Goal: Task Accomplishment & Management: Use online tool/utility

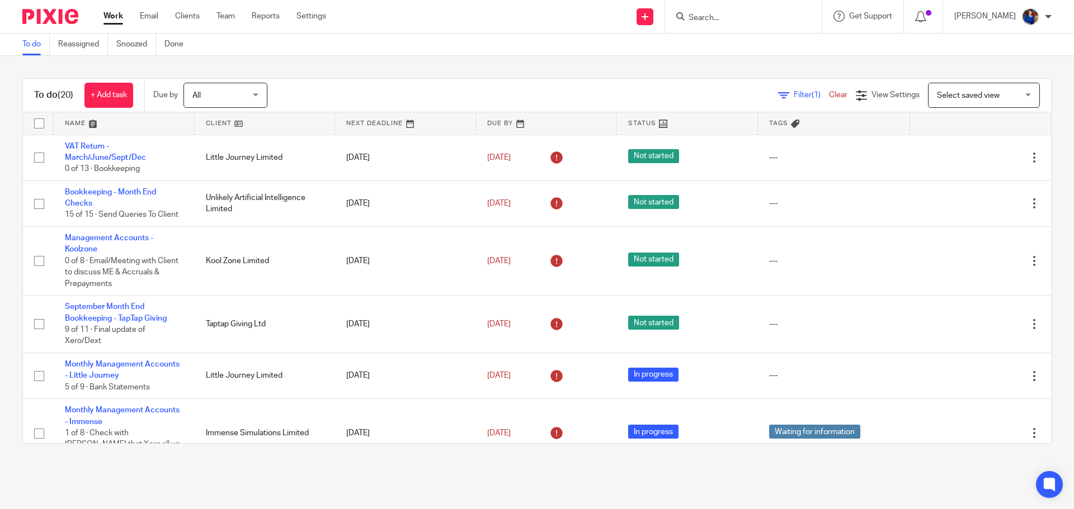
drag, startPoint x: 0, startPoint y: 0, endPoint x: 708, endPoint y: 21, distance: 708.2
click at [708, 21] on input "Search" at bounding box center [737, 18] width 101 height 10
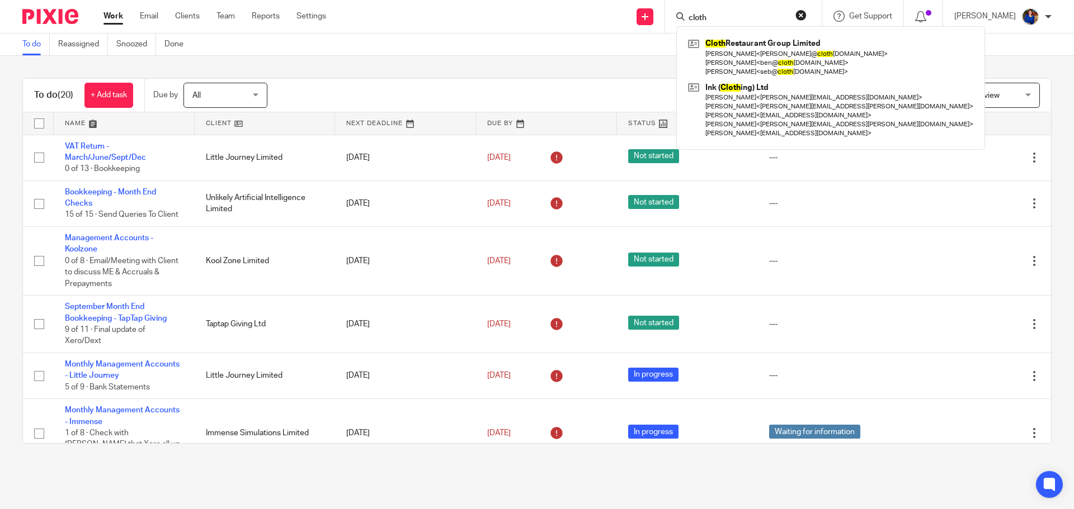
type input "cloth"
click button "submit" at bounding box center [0, 0] width 0 height 0
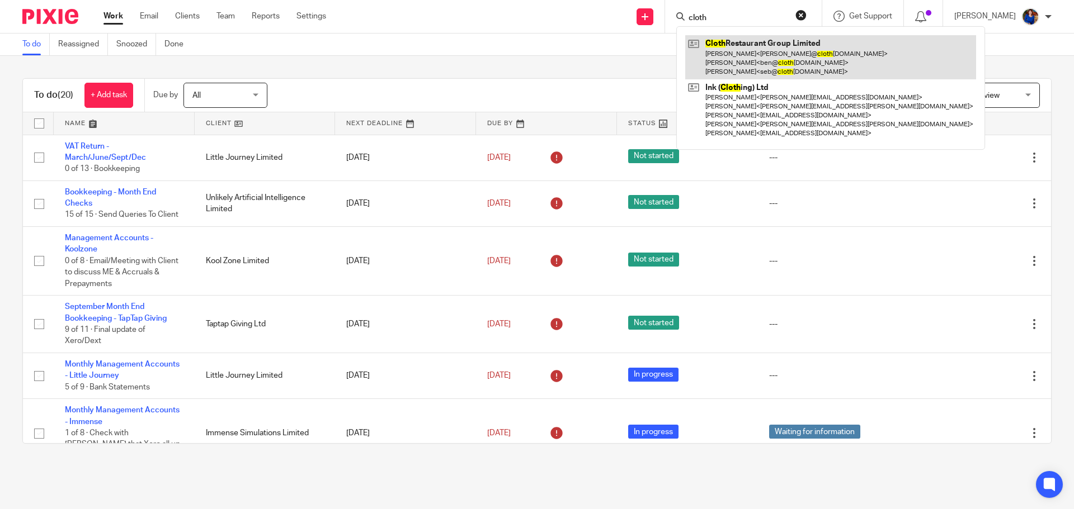
click at [760, 55] on link at bounding box center [830, 57] width 291 height 44
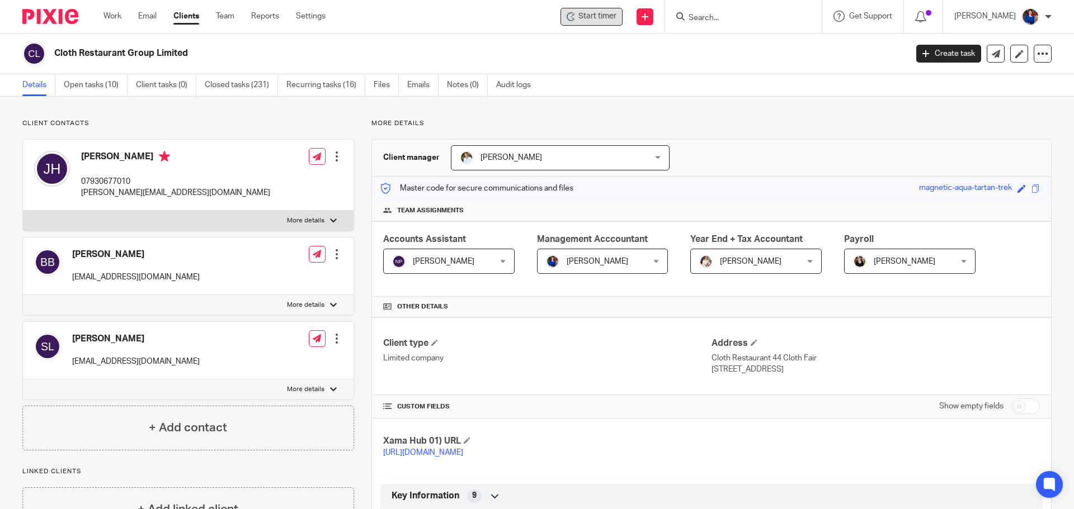
click at [589, 17] on span "Start timer" at bounding box center [597, 17] width 38 height 12
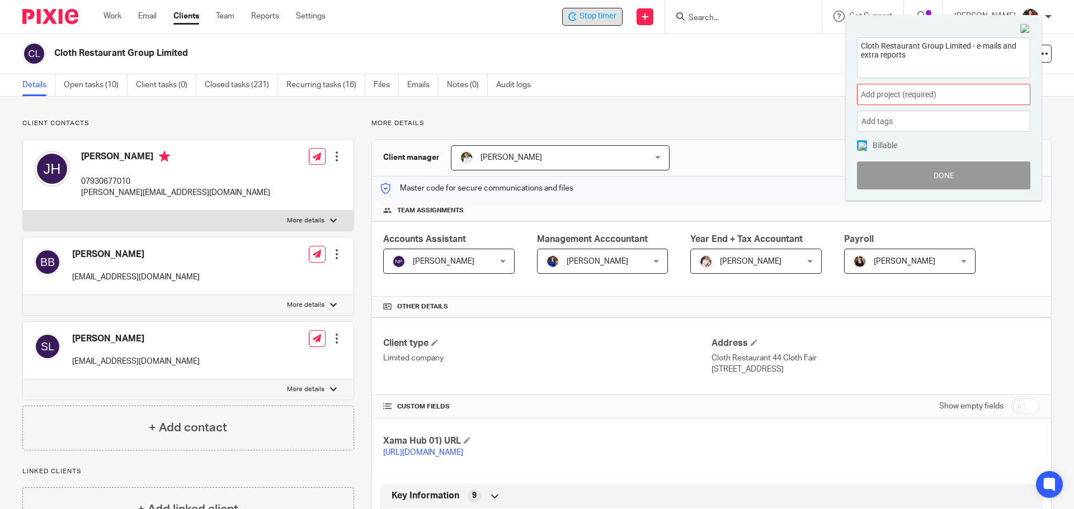
type textarea "Cloth Restaurant Group Limited - e-mails and extra reports"
click at [984, 94] on span "Add project (required) :" at bounding box center [931, 95] width 141 height 12
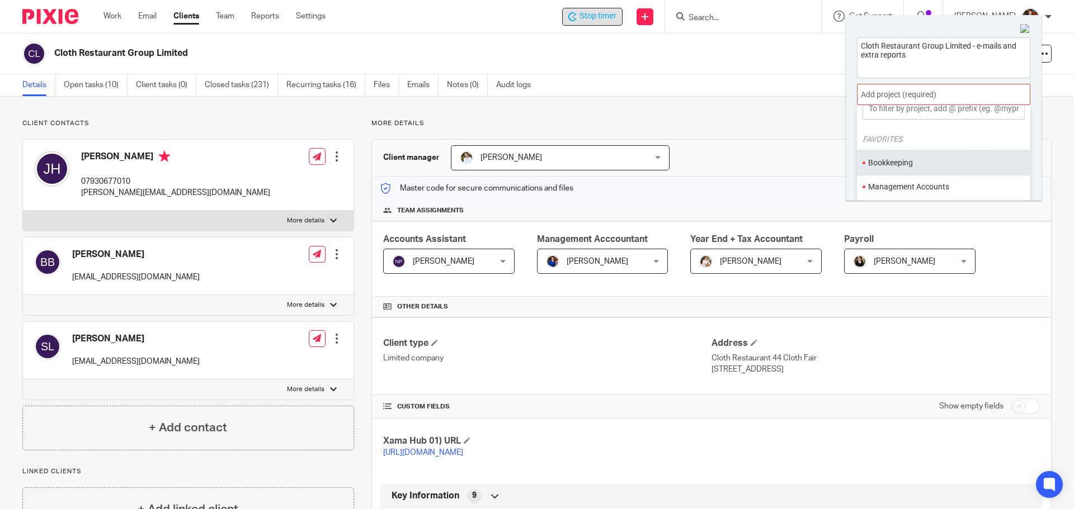
scroll to position [56, 0]
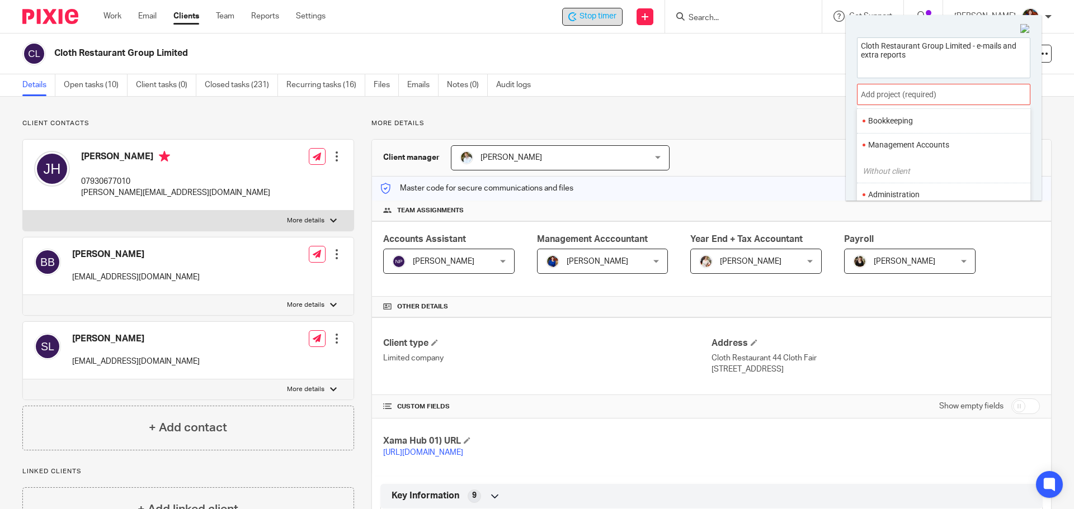
click at [918, 191] on li "Administration" at bounding box center [941, 195] width 146 height 12
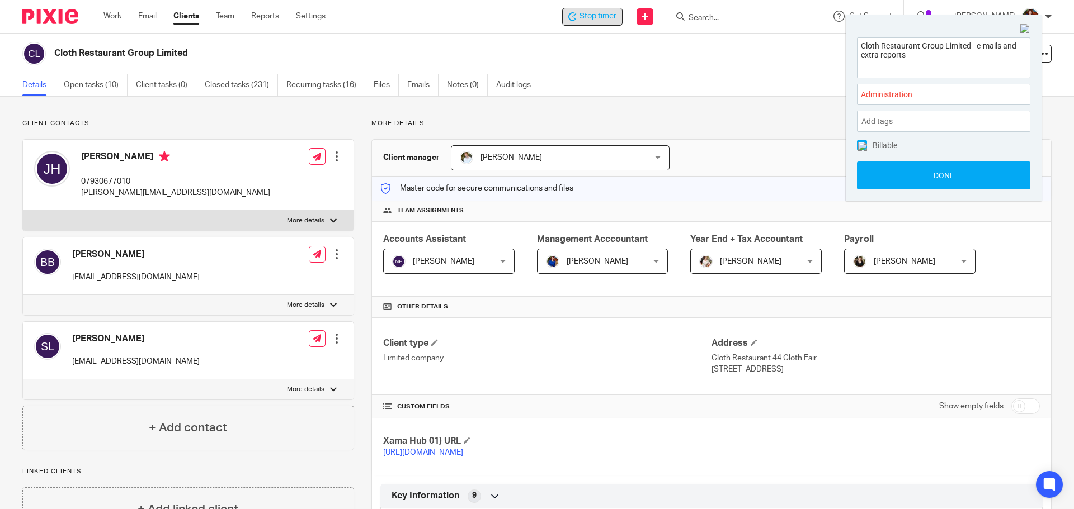
click at [864, 144] on img at bounding box center [862, 146] width 9 height 9
click at [869, 168] on button "Done" at bounding box center [943, 176] width 173 height 28
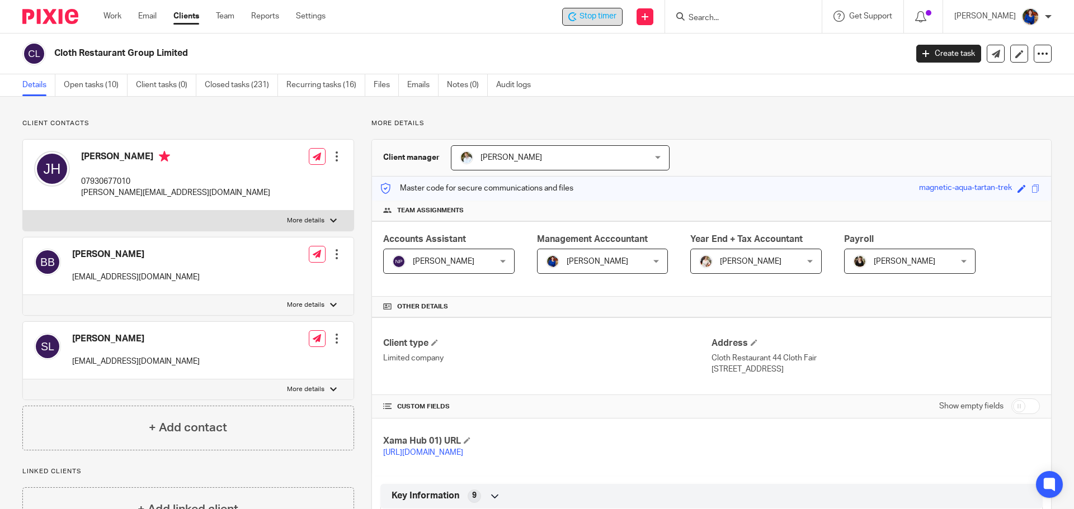
click at [594, 23] on div "Stop timer" at bounding box center [592, 17] width 60 height 18
click at [107, 16] on link "Work" at bounding box center [112, 16] width 18 height 11
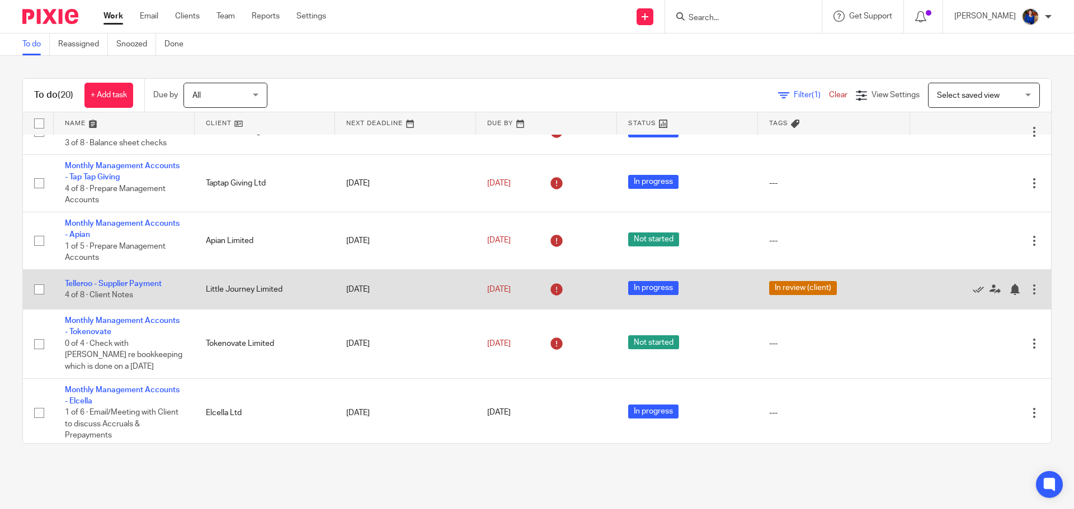
scroll to position [447, 0]
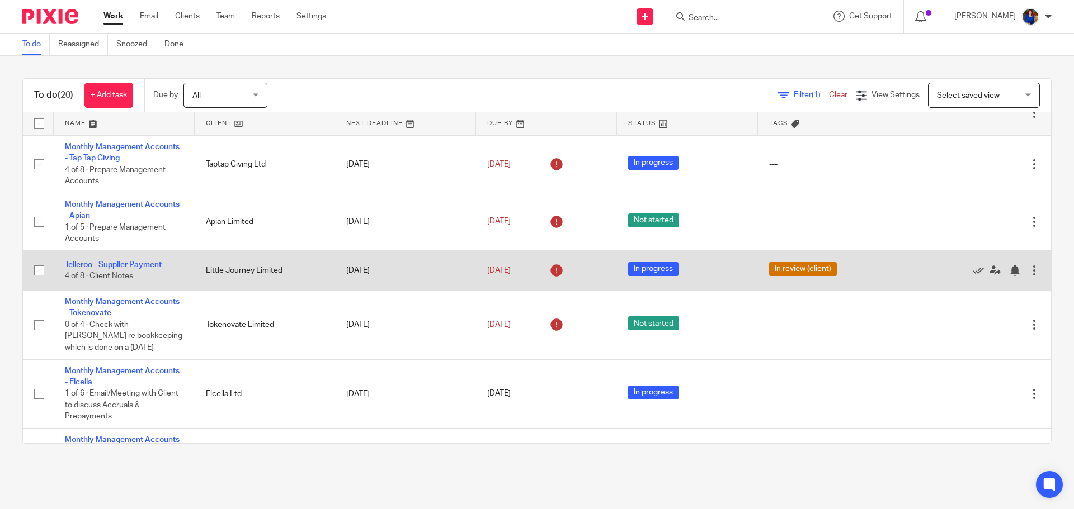
click at [146, 261] on link "Telleroo - Supplier Payment" at bounding box center [113, 265] width 97 height 8
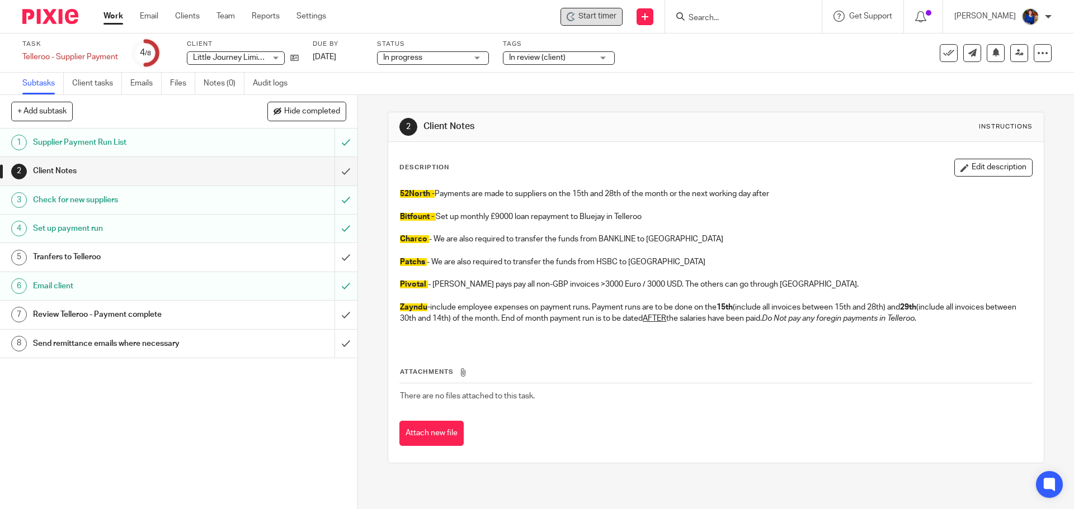
click at [597, 17] on span "Start timer" at bounding box center [597, 17] width 38 height 12
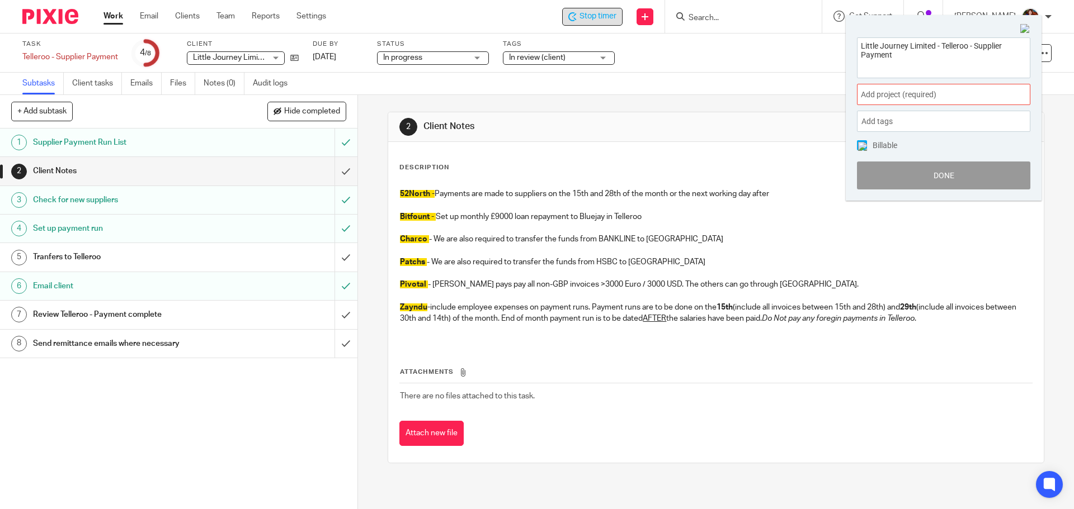
drag, startPoint x: 882, startPoint y: 80, endPoint x: 881, endPoint y: 92, distance: 12.3
click at [882, 81] on div "Little Journey Limited - Telleroo - Supplier Payment Add project (required) : A…" at bounding box center [943, 113] width 196 height 174
click at [881, 93] on span "Add project (required) :" at bounding box center [931, 95] width 141 height 12
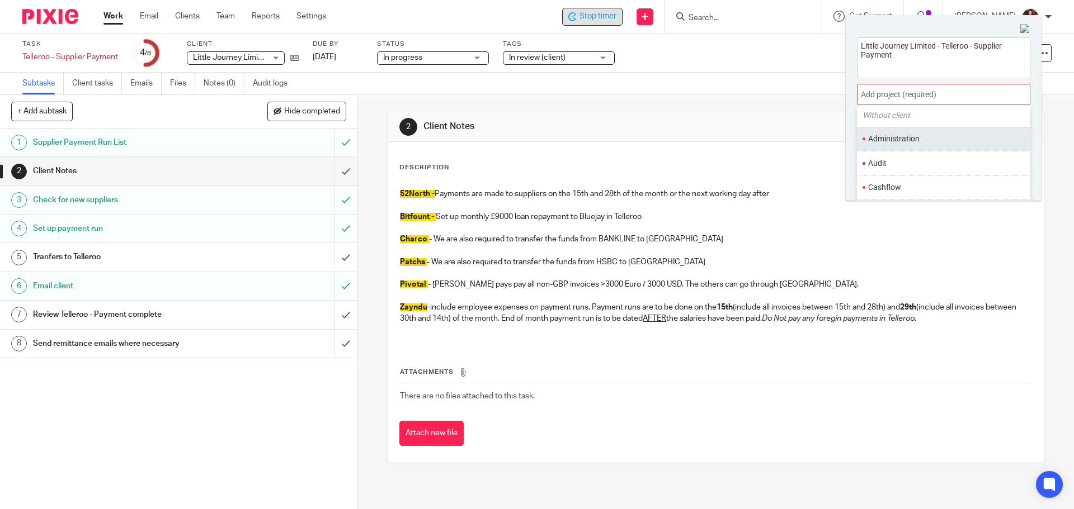
scroll to position [56, 0]
click at [868, 120] on li "Bookkeeping" at bounding box center [941, 121] width 146 height 12
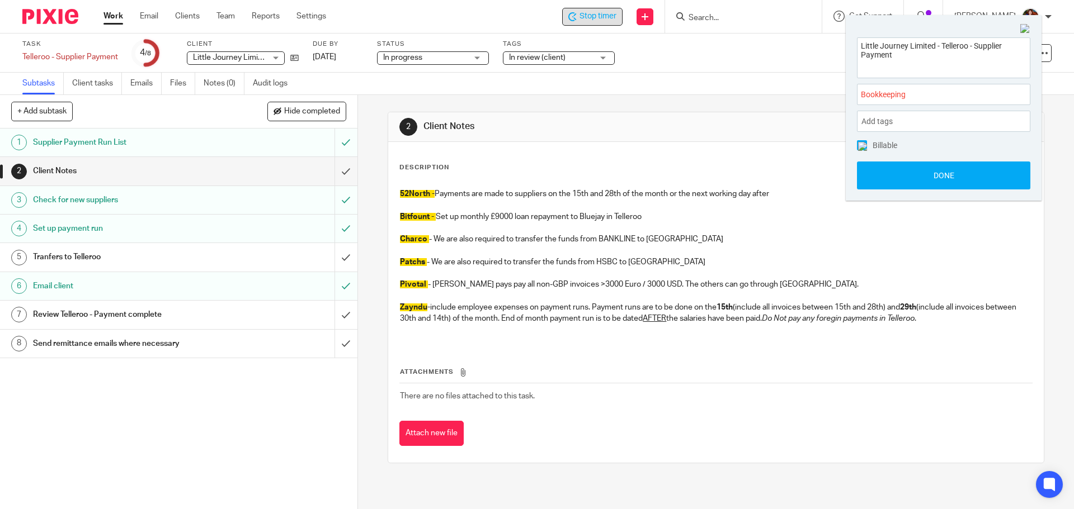
click at [866, 145] on span at bounding box center [862, 145] width 10 height 10
drag, startPoint x: 869, startPoint y: 168, endPoint x: 862, endPoint y: 166, distance: 7.6
click at [868, 169] on button "Done" at bounding box center [943, 176] width 173 height 28
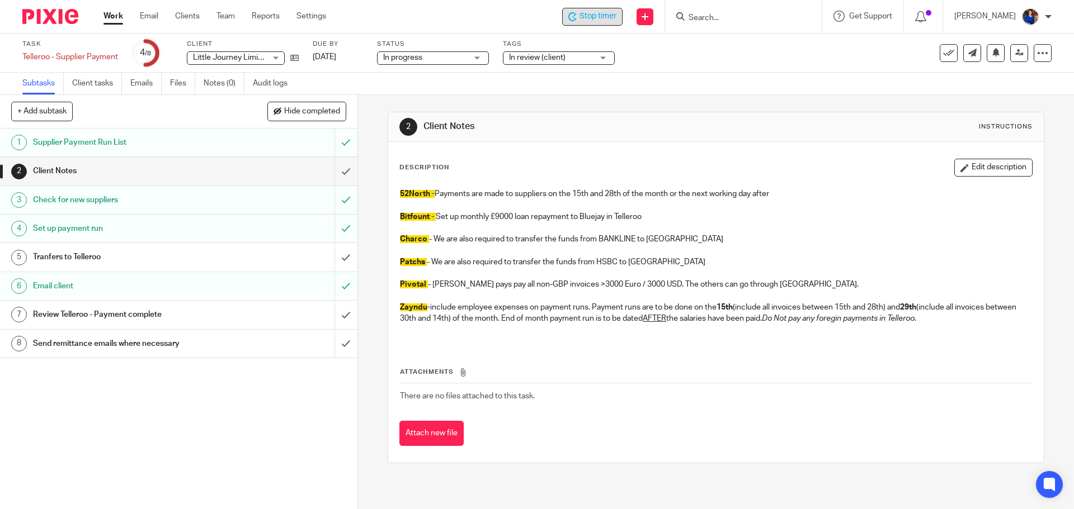
click at [583, 20] on span "Stop timer" at bounding box center [597, 17] width 37 height 12
click at [145, 344] on h1 "Send remittance emails where necessary" at bounding box center [129, 343] width 193 height 17
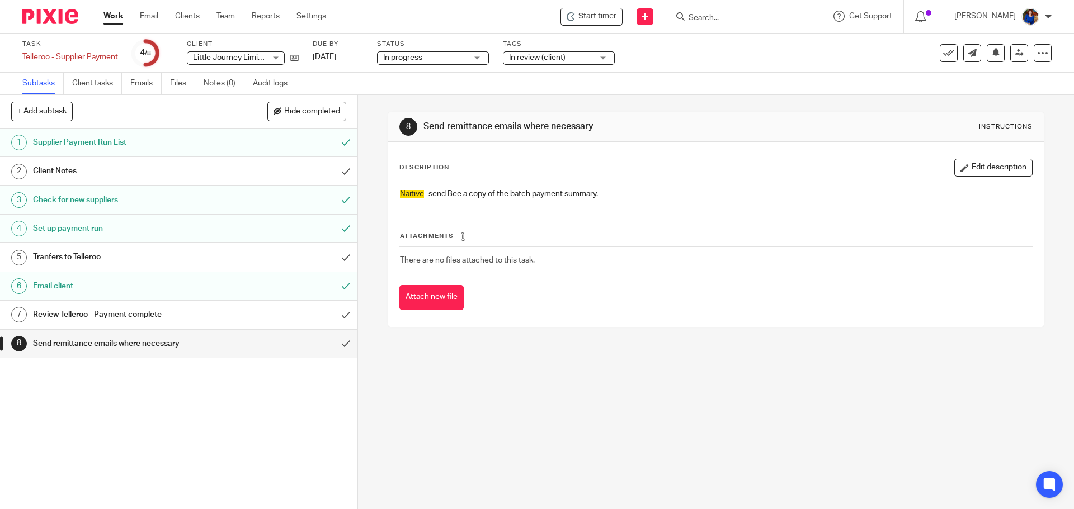
click at [943, 54] on icon at bounding box center [948, 53] width 11 height 11
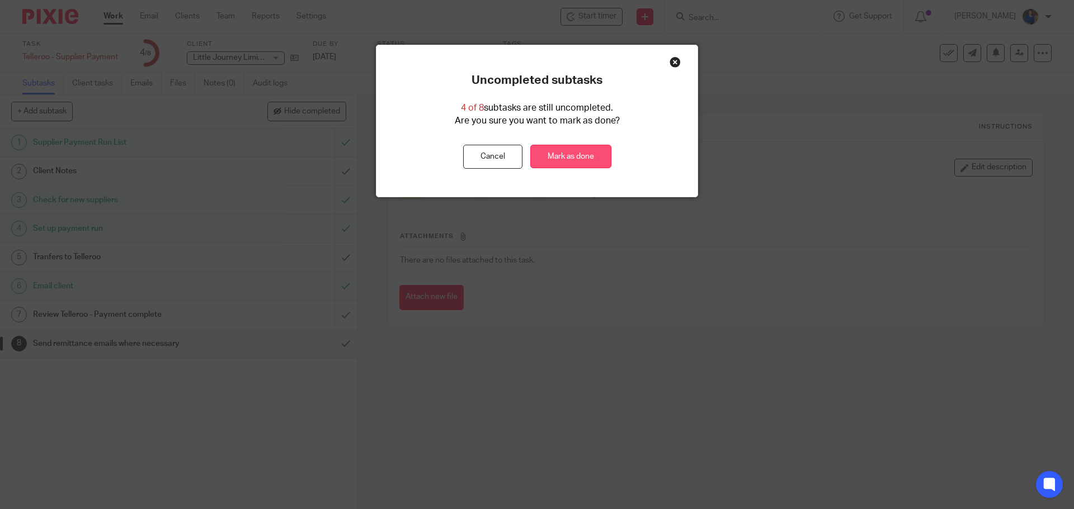
click at [575, 157] on link "Mark as done" at bounding box center [570, 157] width 81 height 24
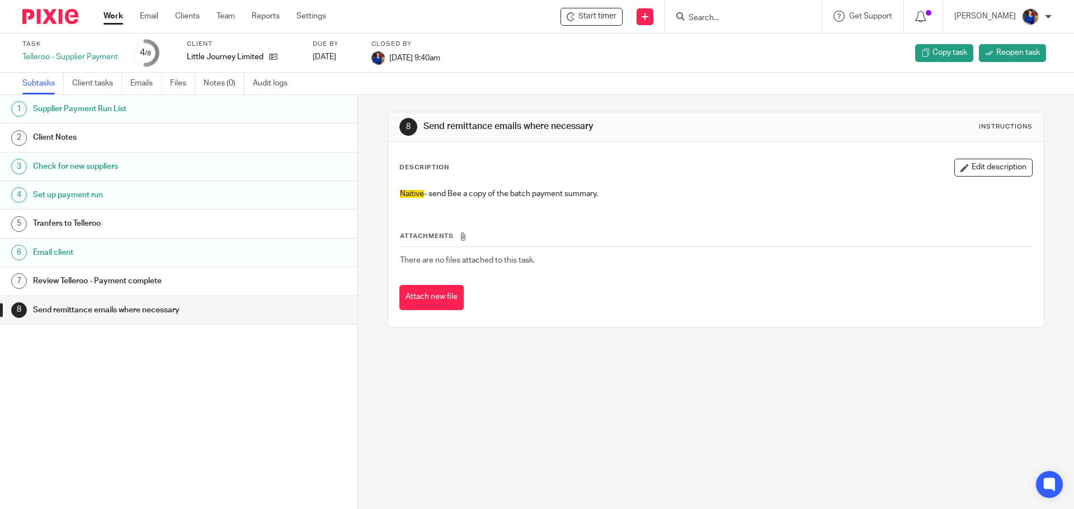
click at [120, 17] on link "Work" at bounding box center [113, 16] width 20 height 11
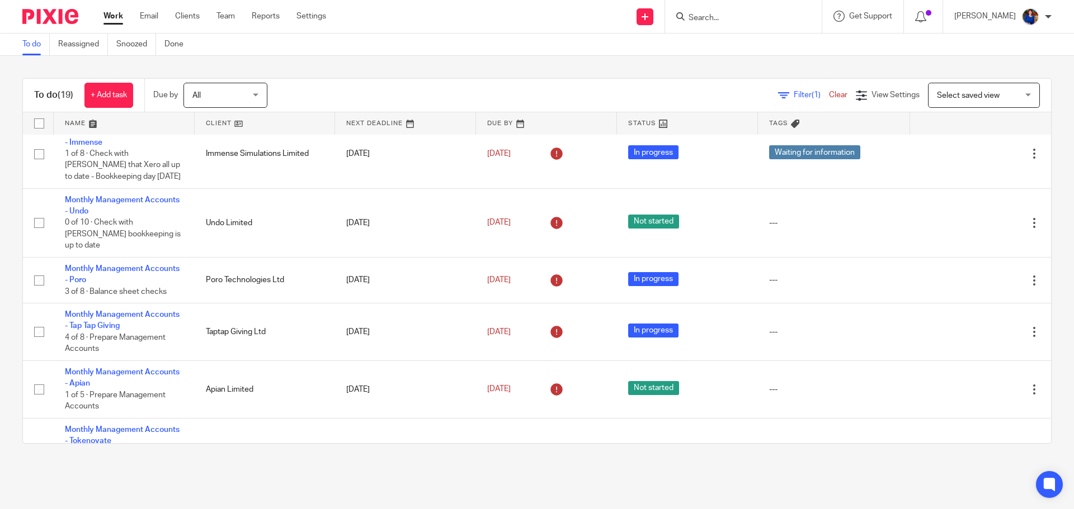
scroll to position [391, 0]
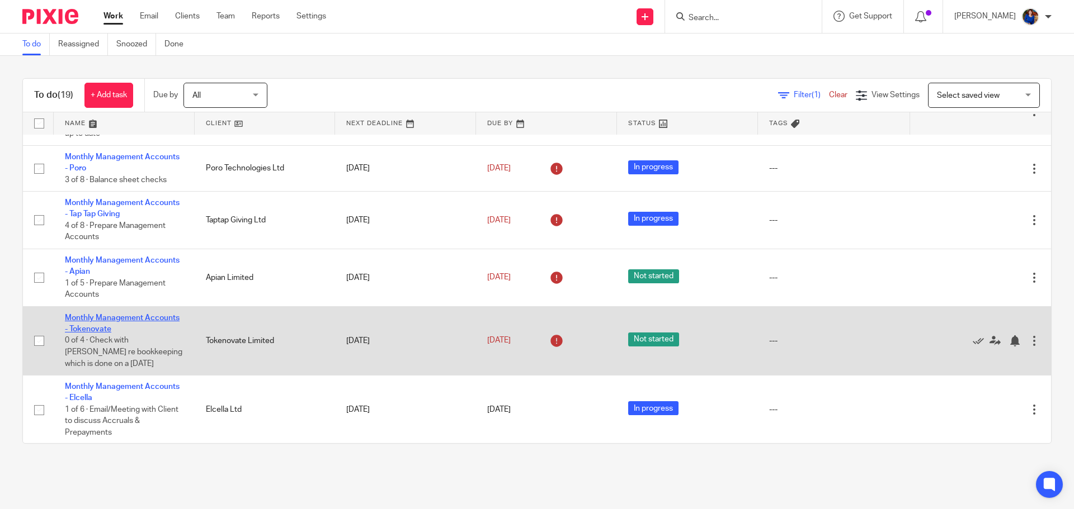
click at [163, 314] on link "Monthly Management Accounts - Tokenovate" at bounding box center [122, 323] width 115 height 19
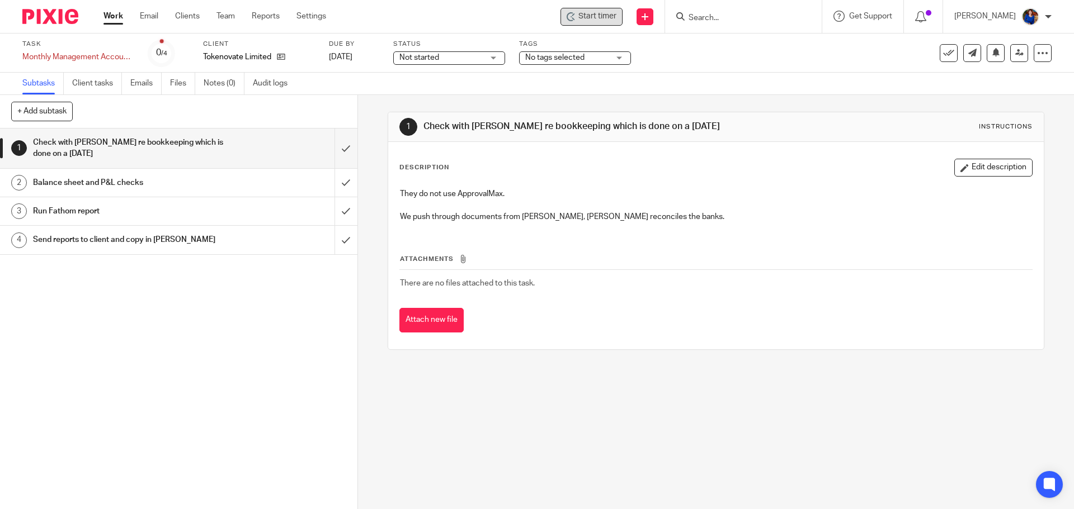
click at [594, 18] on span "Start timer" at bounding box center [597, 17] width 38 height 12
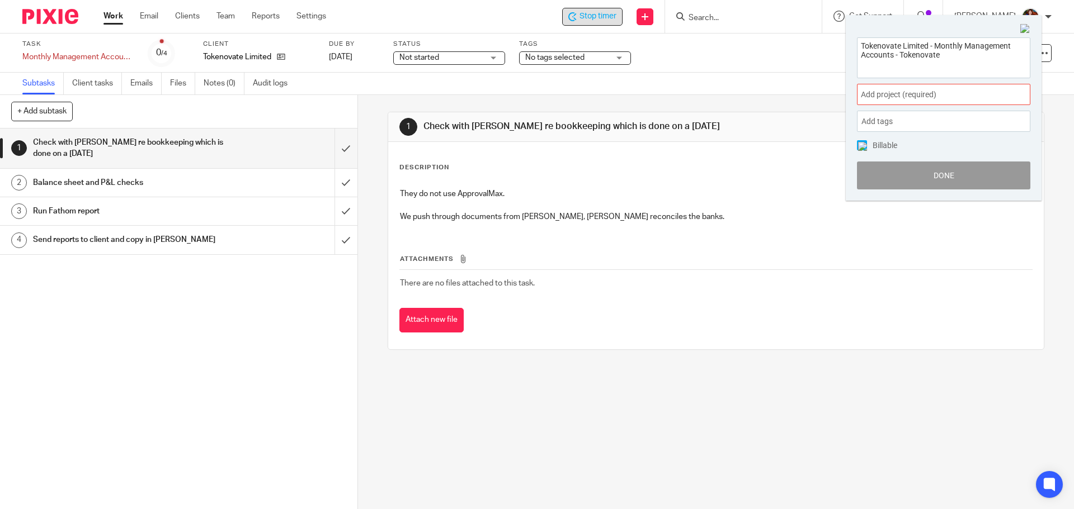
click at [915, 93] on span "Add project (required) :" at bounding box center [931, 95] width 141 height 12
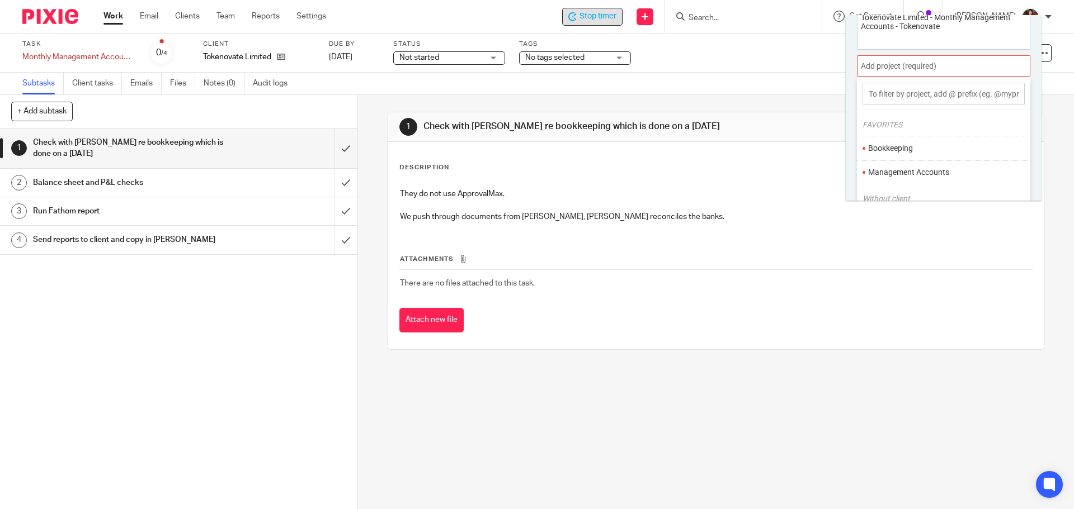
scroll to position [55, 0]
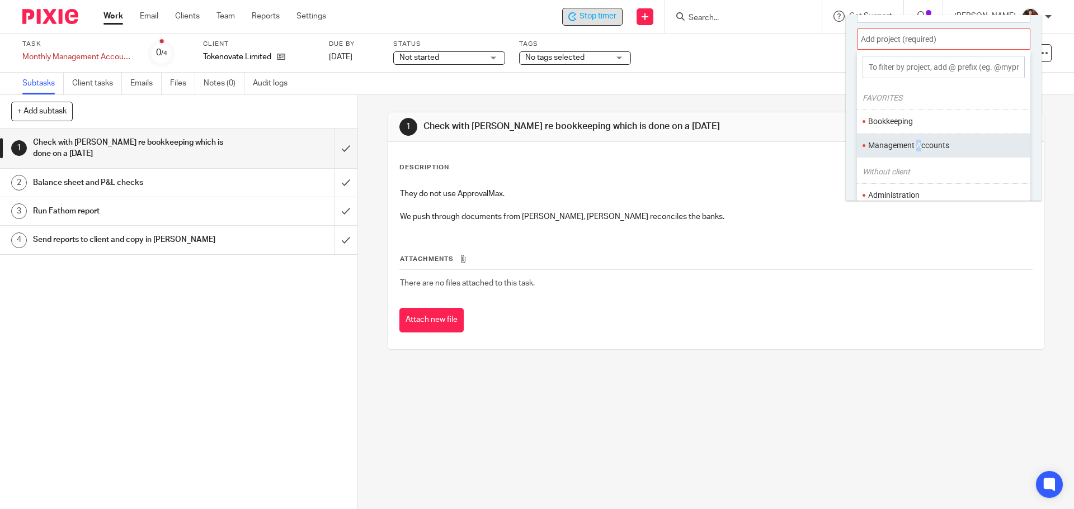
click at [919, 148] on li "Management Accounts" at bounding box center [941, 146] width 146 height 12
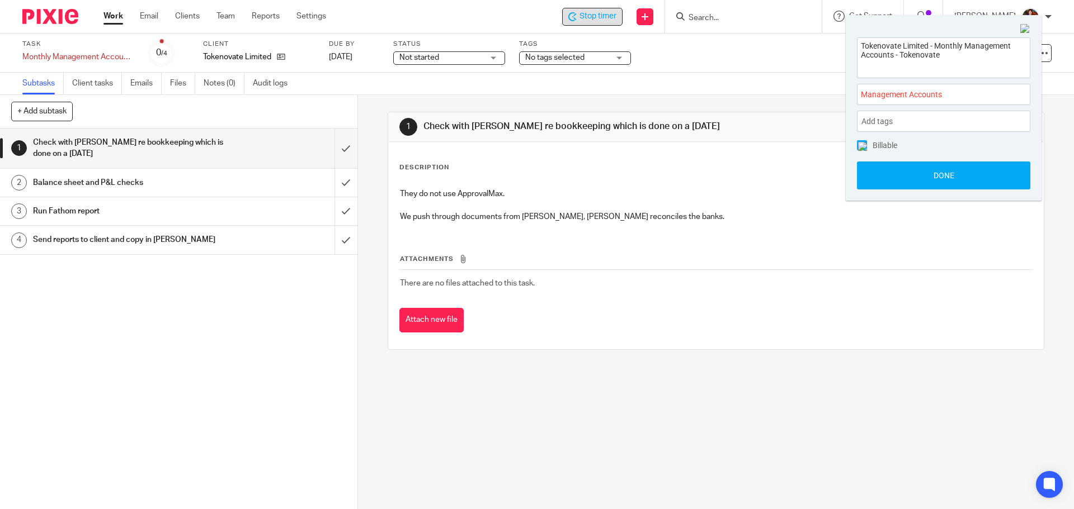
scroll to position [0, 0]
click at [861, 144] on img at bounding box center [862, 146] width 9 height 9
click at [893, 174] on button "Done" at bounding box center [943, 176] width 173 height 28
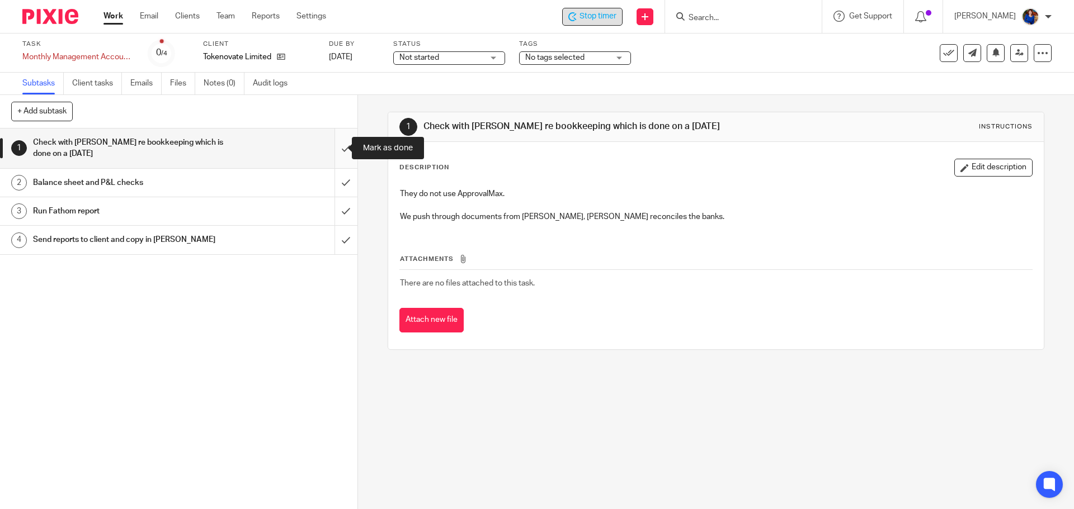
click at [337, 148] on input "submit" at bounding box center [178, 149] width 357 height 40
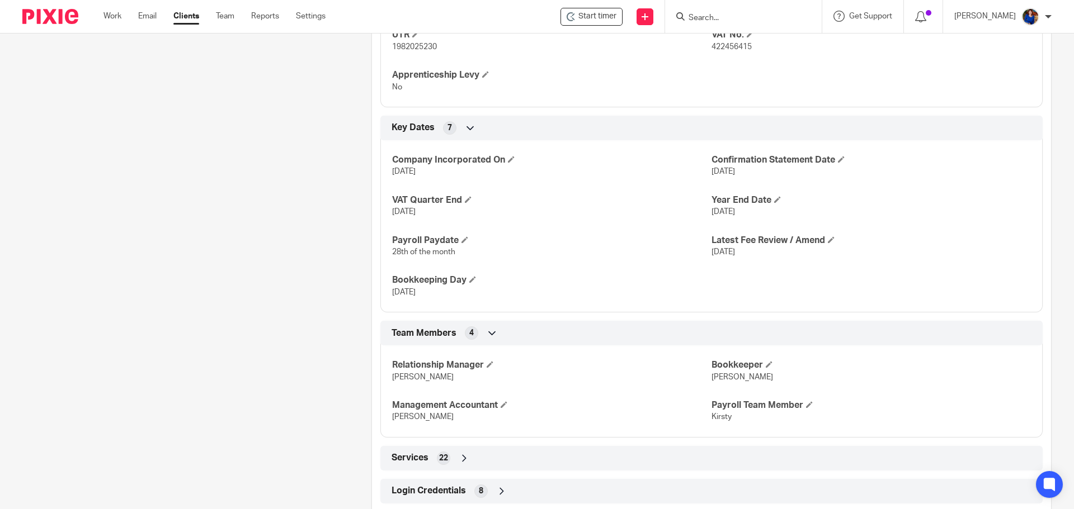
scroll to position [644, 0]
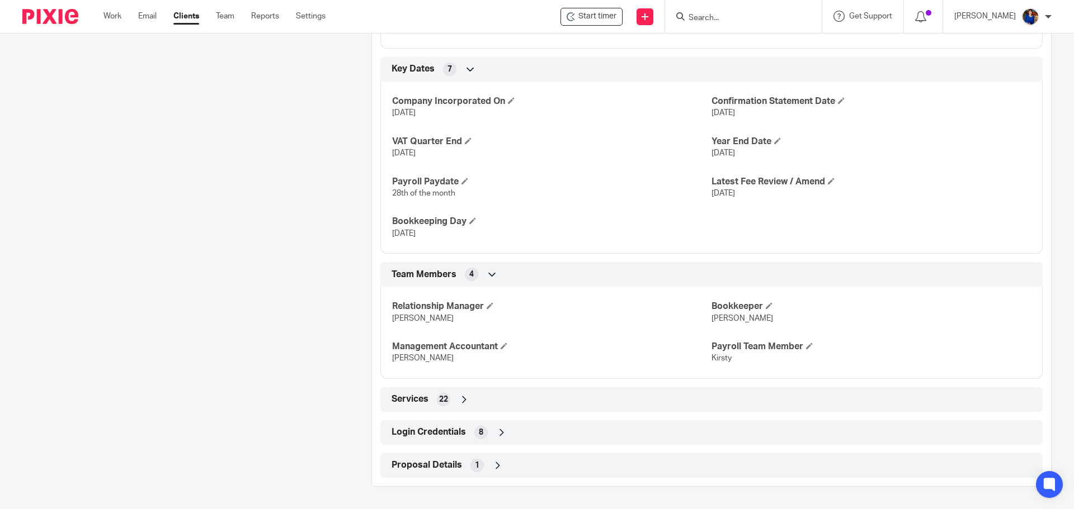
click at [449, 430] on span "Login Credentials" at bounding box center [428, 433] width 74 height 12
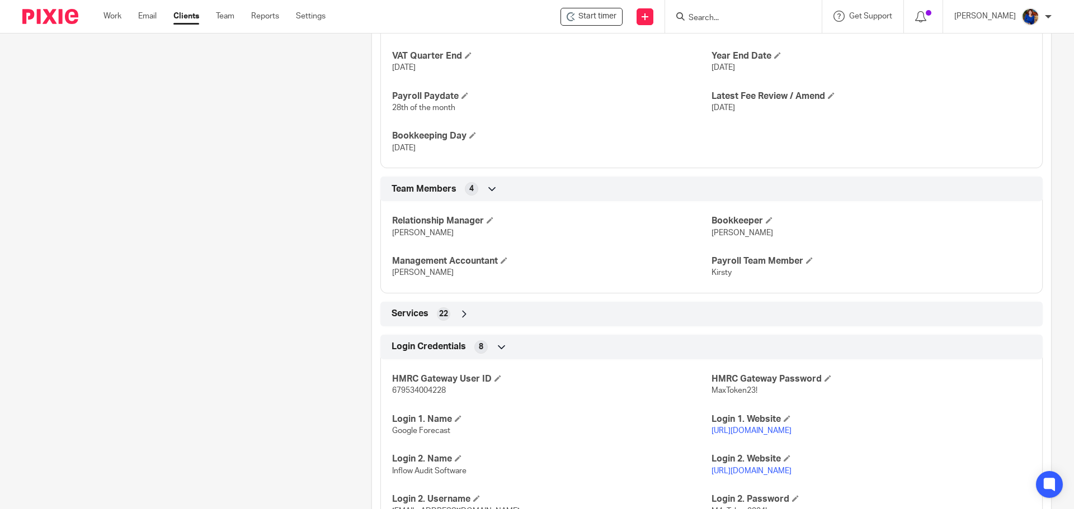
scroll to position [827, 0]
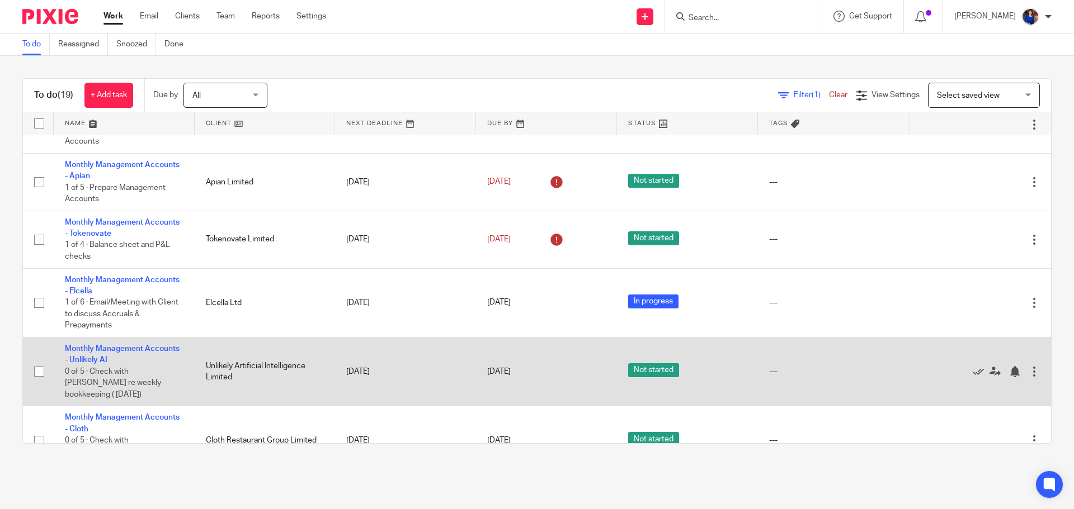
scroll to position [486, 0]
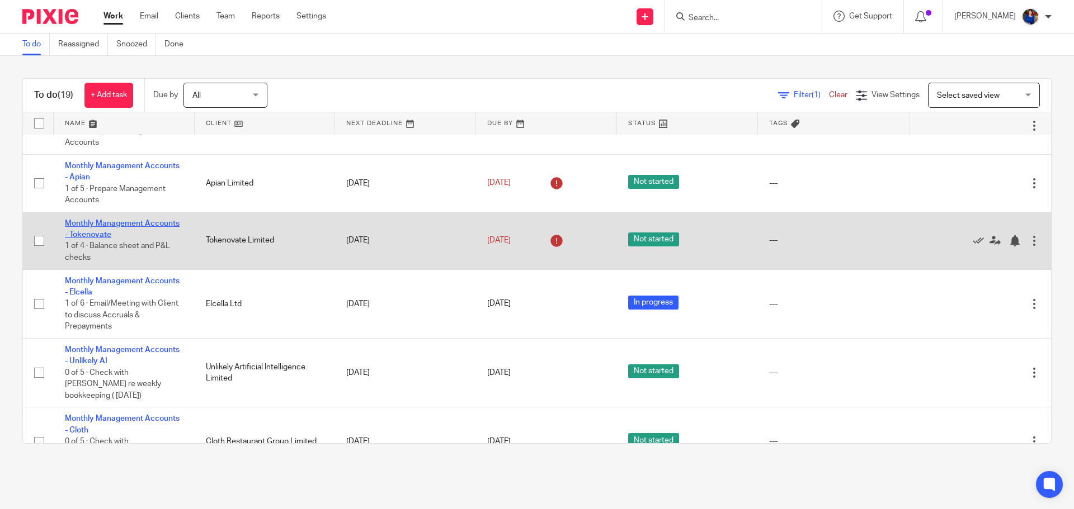
click at [152, 220] on link "Monthly Management Accounts - Tokenovate" at bounding box center [122, 229] width 115 height 19
